Goal: Find specific page/section: Find specific page/section

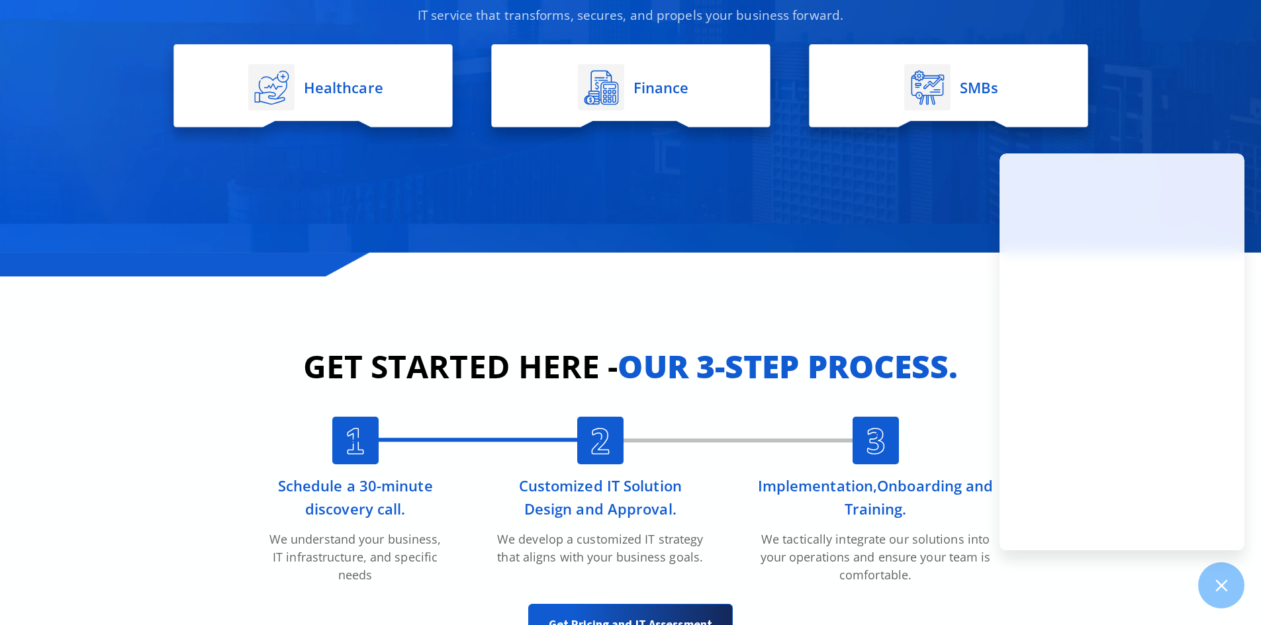
scroll to position [2815, 0]
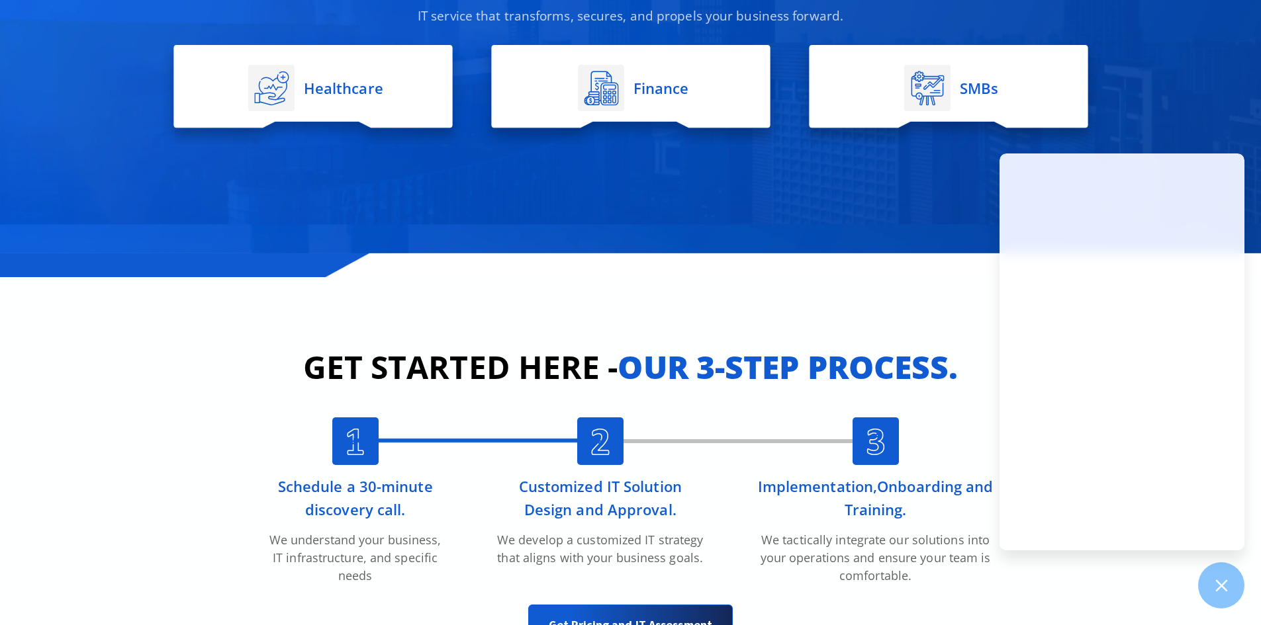
click at [907, 90] on rect at bounding box center [927, 88] width 46 height 46
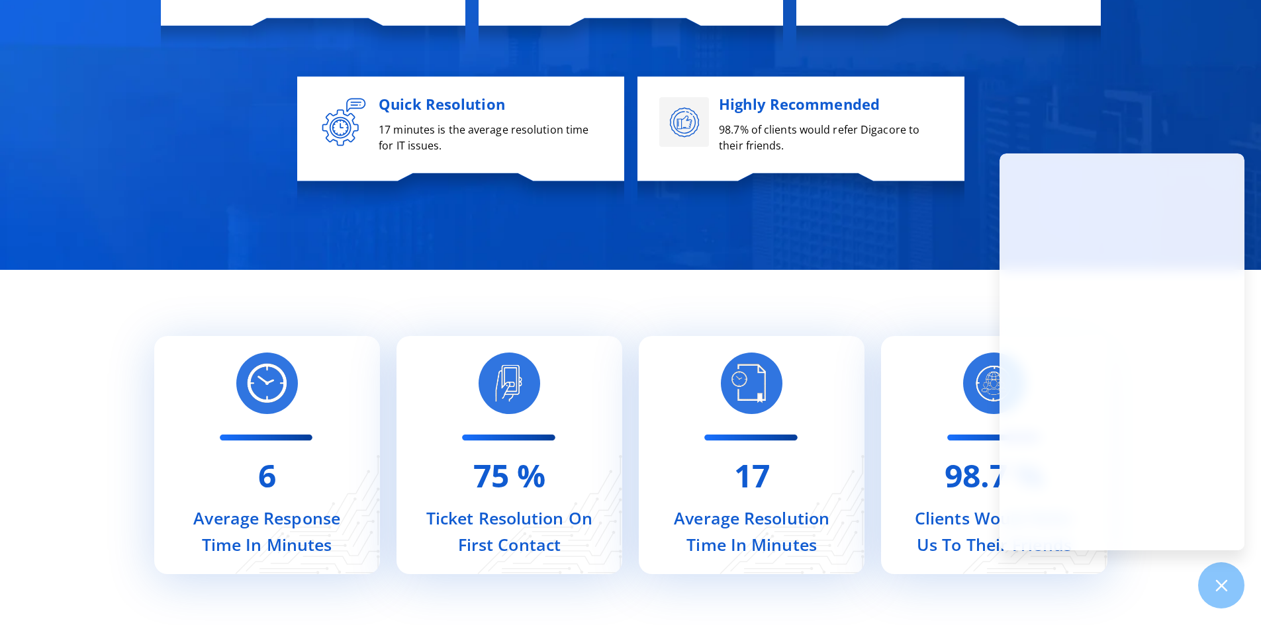
scroll to position [5228, 0]
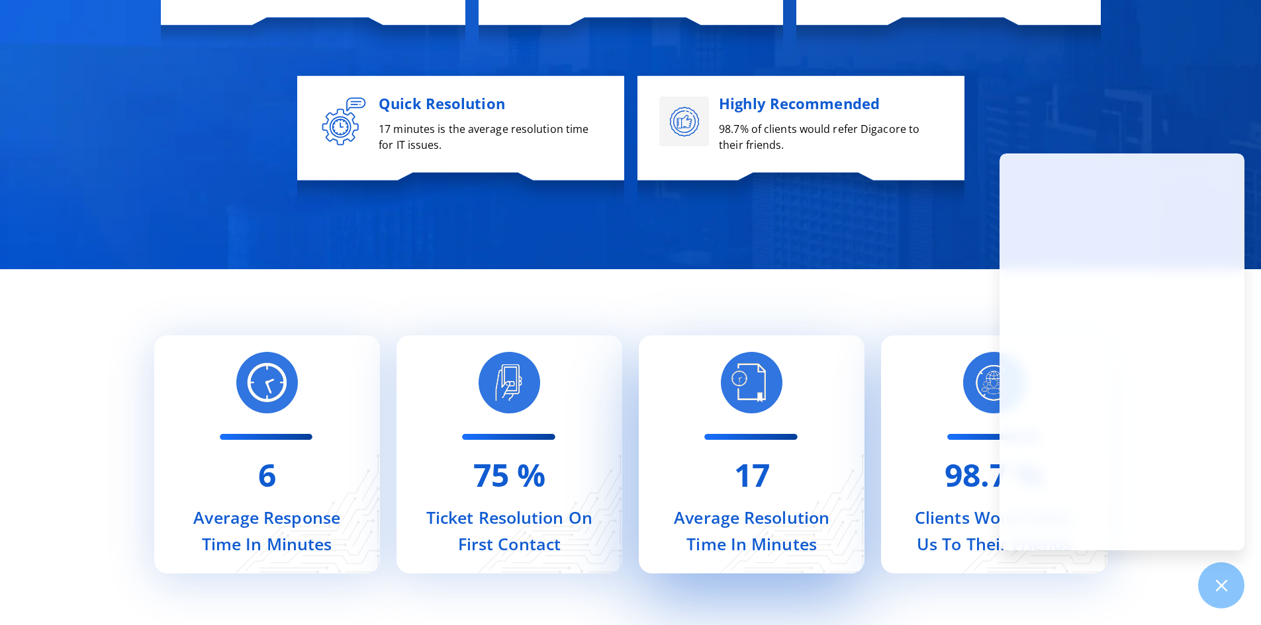
click at [782, 465] on div "17 Average Resolution Time In Minutes" at bounding box center [752, 455] width 226 height 238
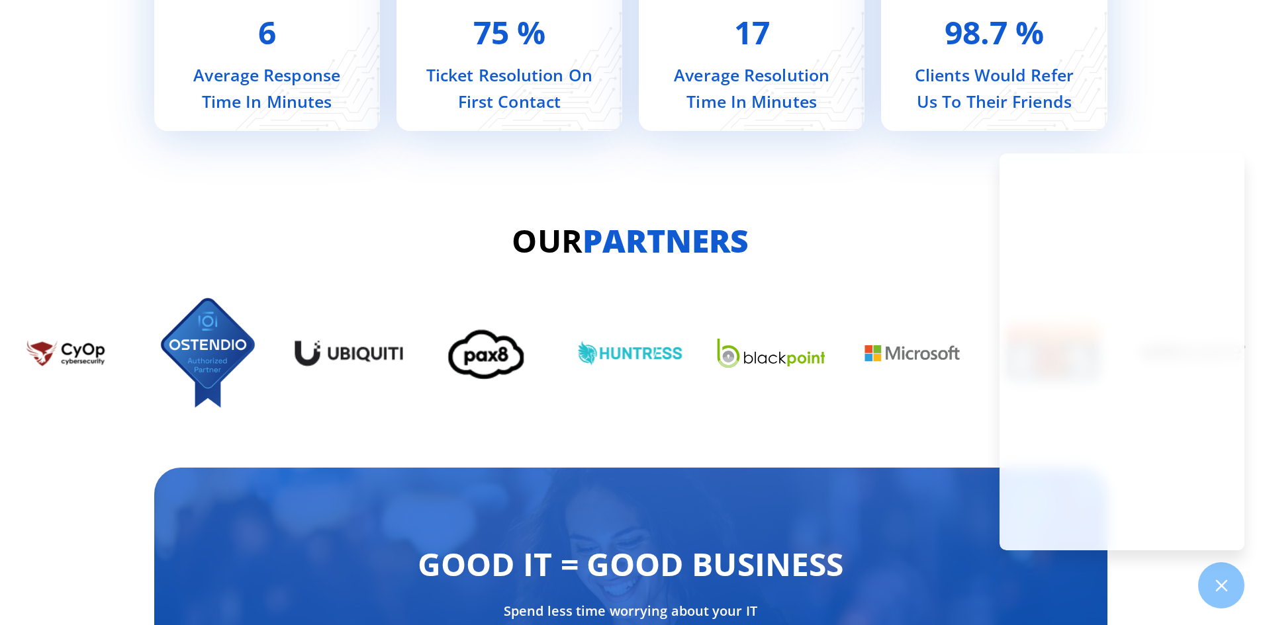
scroll to position [5671, 0]
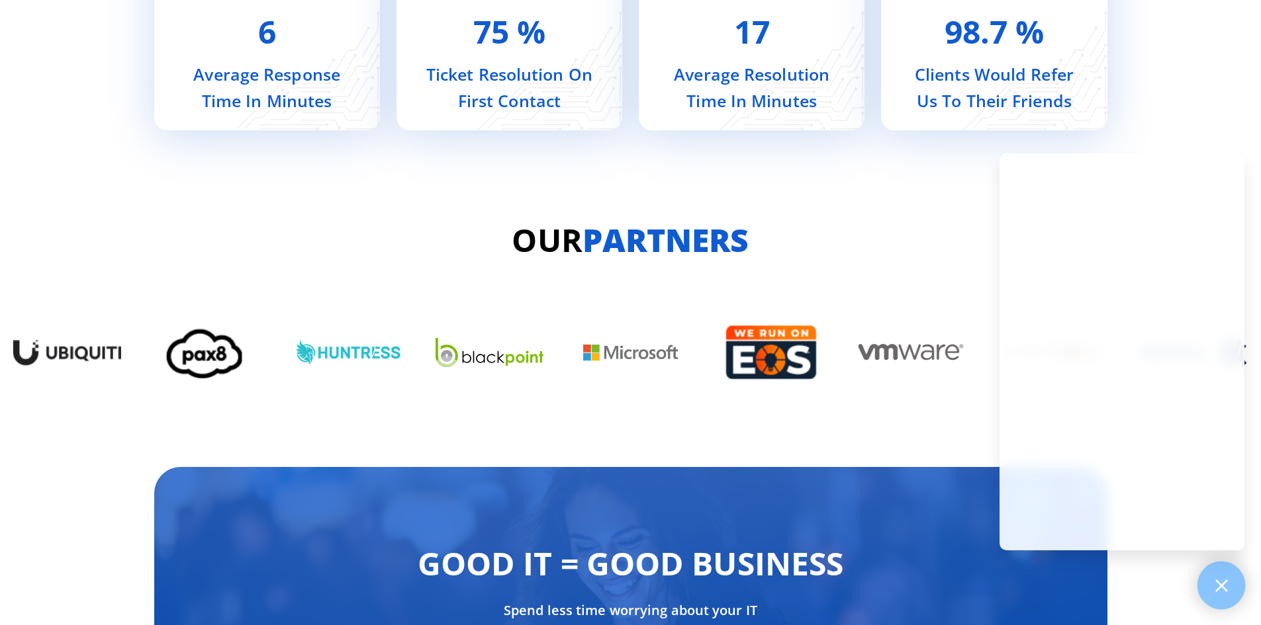
click at [1222, 592] on icon at bounding box center [1221, 585] width 17 height 17
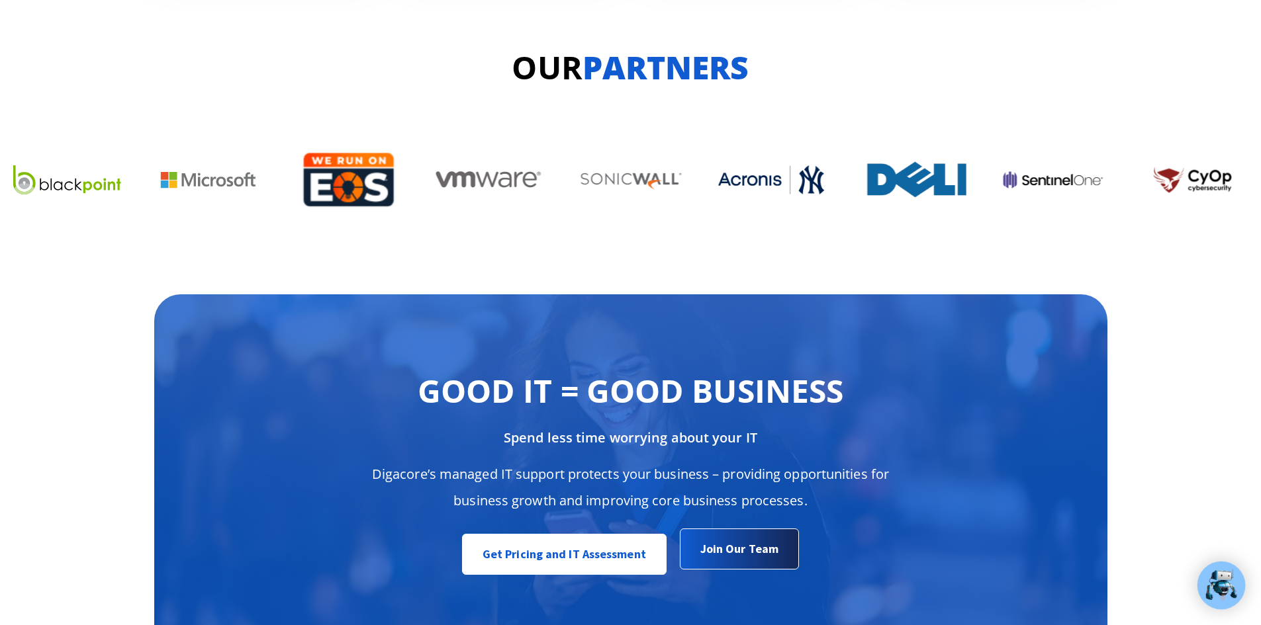
scroll to position [5841, 0]
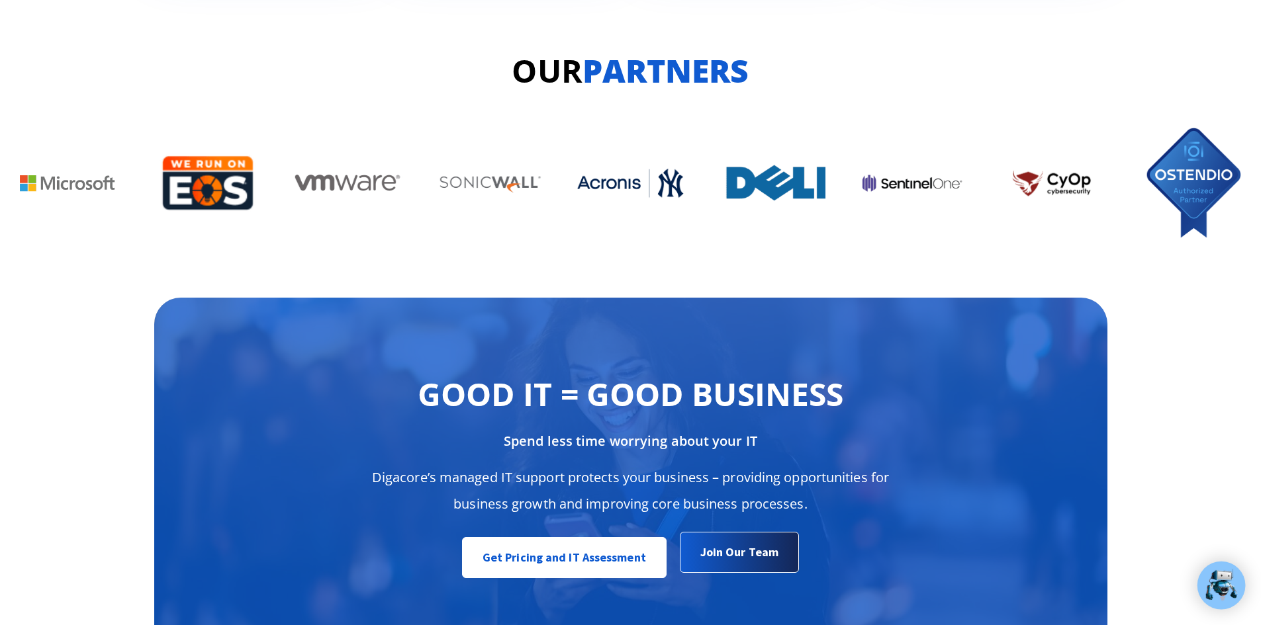
click at [728, 561] on span "Join Our Team" at bounding box center [739, 552] width 78 height 26
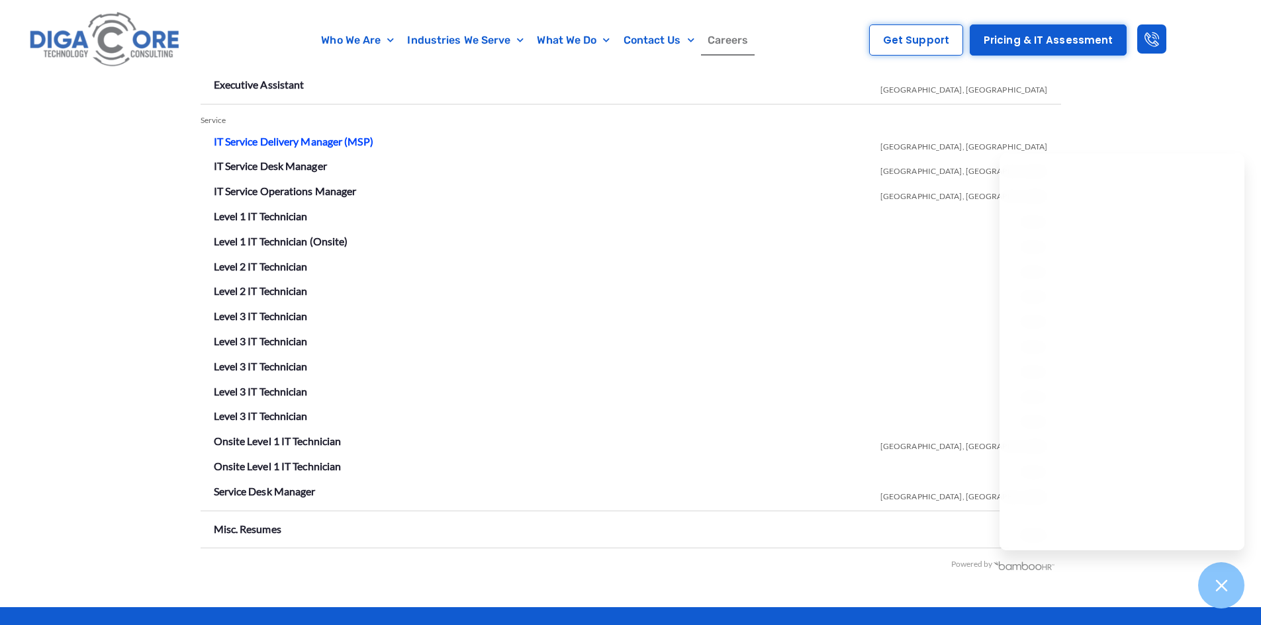
scroll to position [2334, 0]
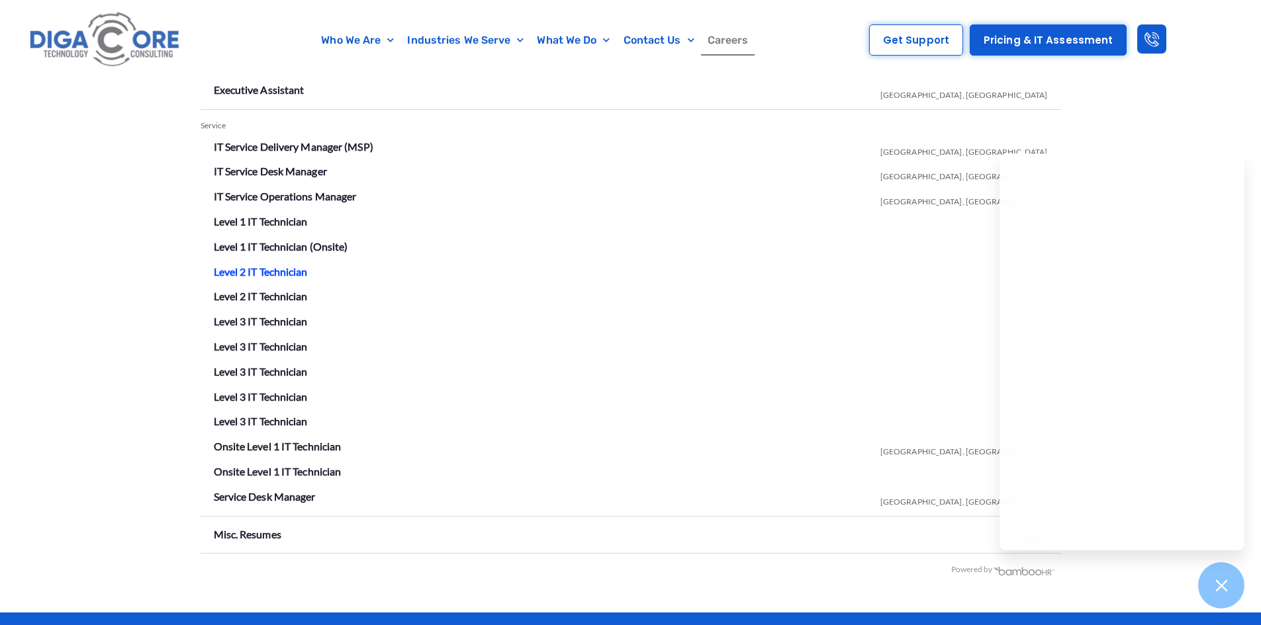
click at [282, 265] on link "Level 2 IT Technician" at bounding box center [261, 271] width 94 height 13
